Goal: Participate in discussion: Engage in conversation with other users on a specific topic

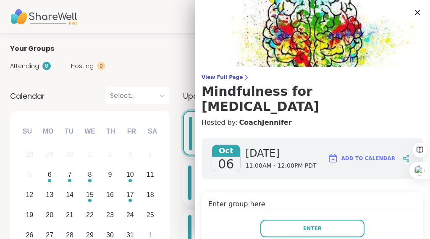
click at [363, 162] on span "Add to Calendar" at bounding box center [368, 158] width 54 height 8
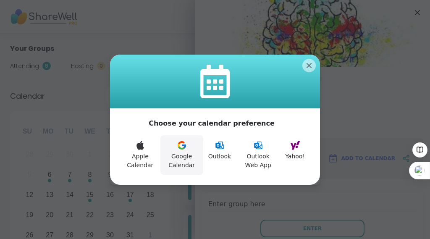
click at [182, 147] on icon at bounding box center [184, 146] width 4 height 4
click at [178, 147] on icon at bounding box center [182, 145] width 10 height 10
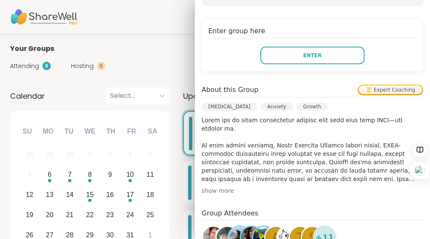
scroll to position [175, 0]
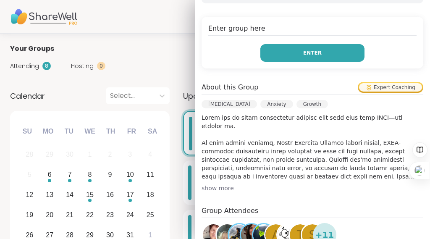
click at [278, 62] on button "Enter" at bounding box center [312, 53] width 104 height 18
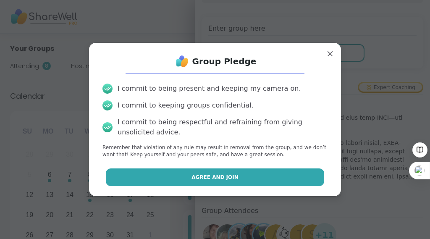
click at [193, 181] on span "Agree and Join" at bounding box center [214, 177] width 47 height 8
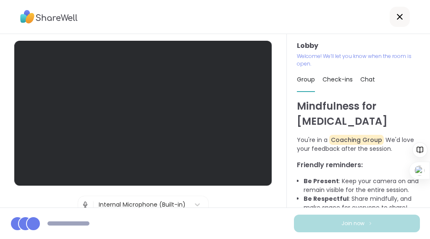
scroll to position [0, 33]
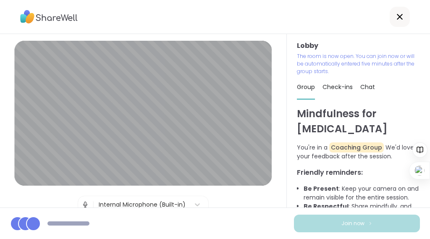
click at [322, 91] on span "Check-ins" at bounding box center [337, 87] width 30 height 8
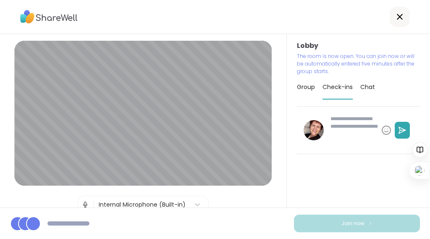
click at [322, 91] on span "Check-ins" at bounding box center [337, 87] width 30 height 8
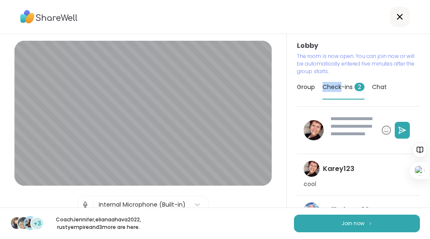
click at [322, 91] on span "Check-ins 2" at bounding box center [343, 87] width 42 height 8
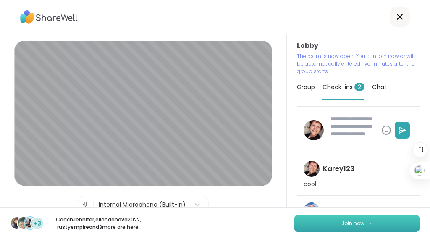
click at [333, 220] on button "Join now" at bounding box center [357, 224] width 126 height 18
type textarea "*"
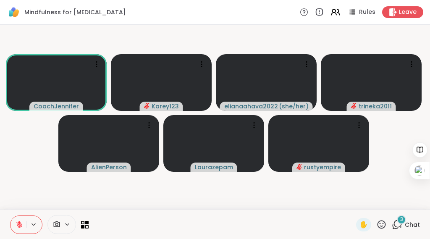
click at [262, 196] on video-player-container "CoachJennifer Karey123 elianaahava2022 ( she/her ) trineka2011 AlienPerson [PER…" at bounding box center [215, 117] width 420 height 178
